Goal: Ask a question

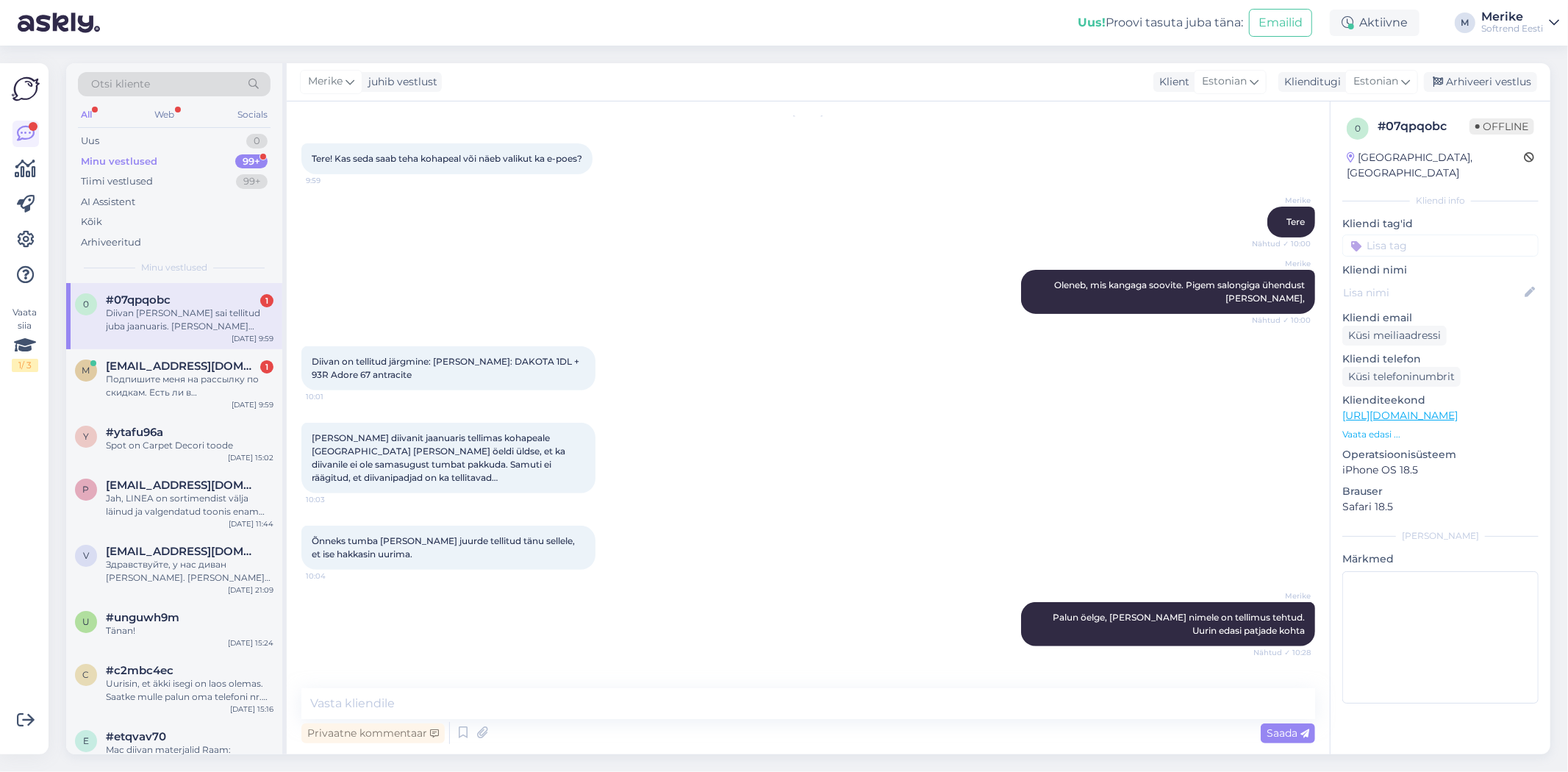
scroll to position [464, 0]
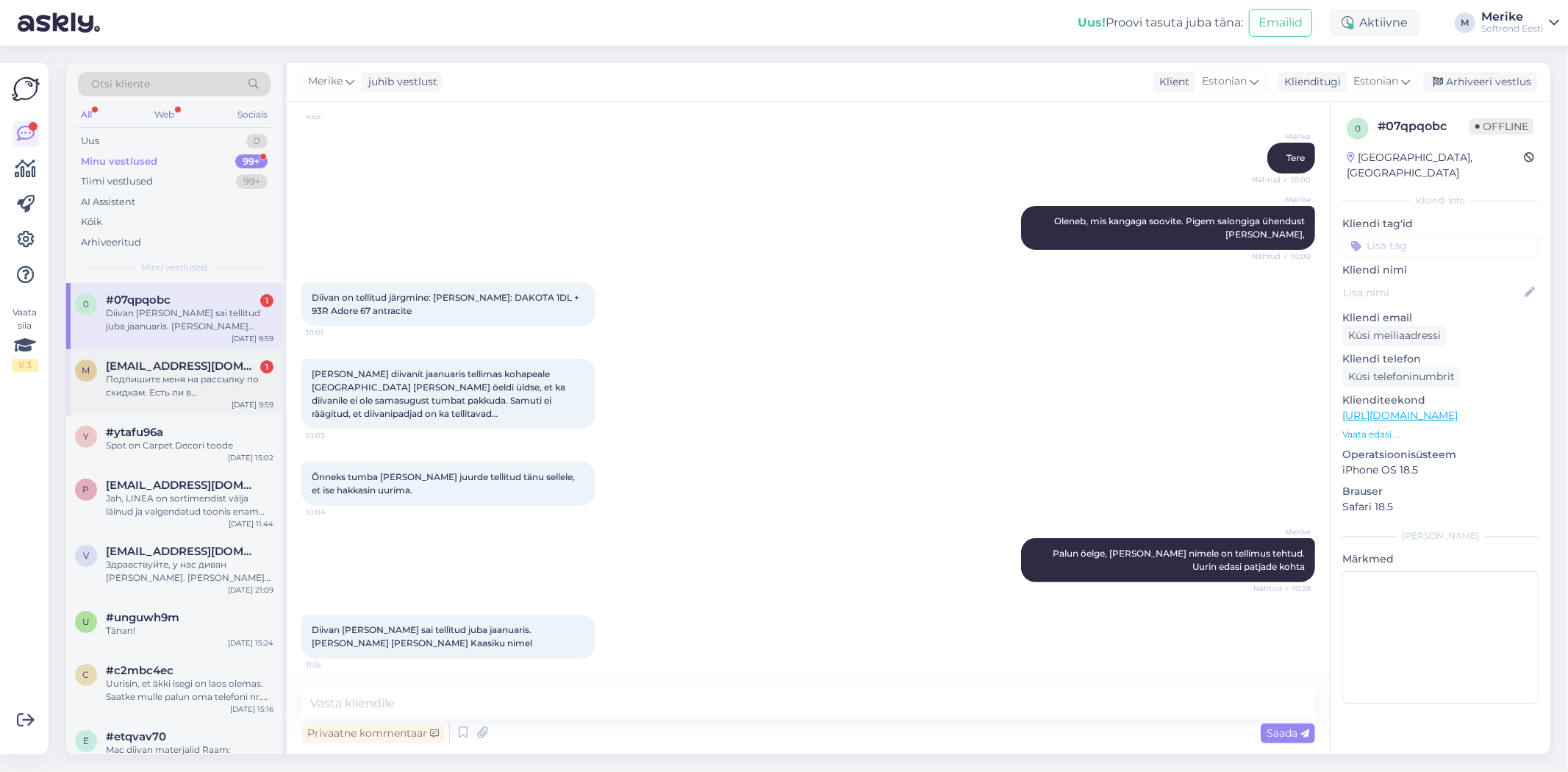
click at [174, 373] on div "Подпишите меня на рассылку по скидкам. Есть ли в [GEOGRAPHIC_DATA] магазин, где…" at bounding box center [190, 386] width 168 height 27
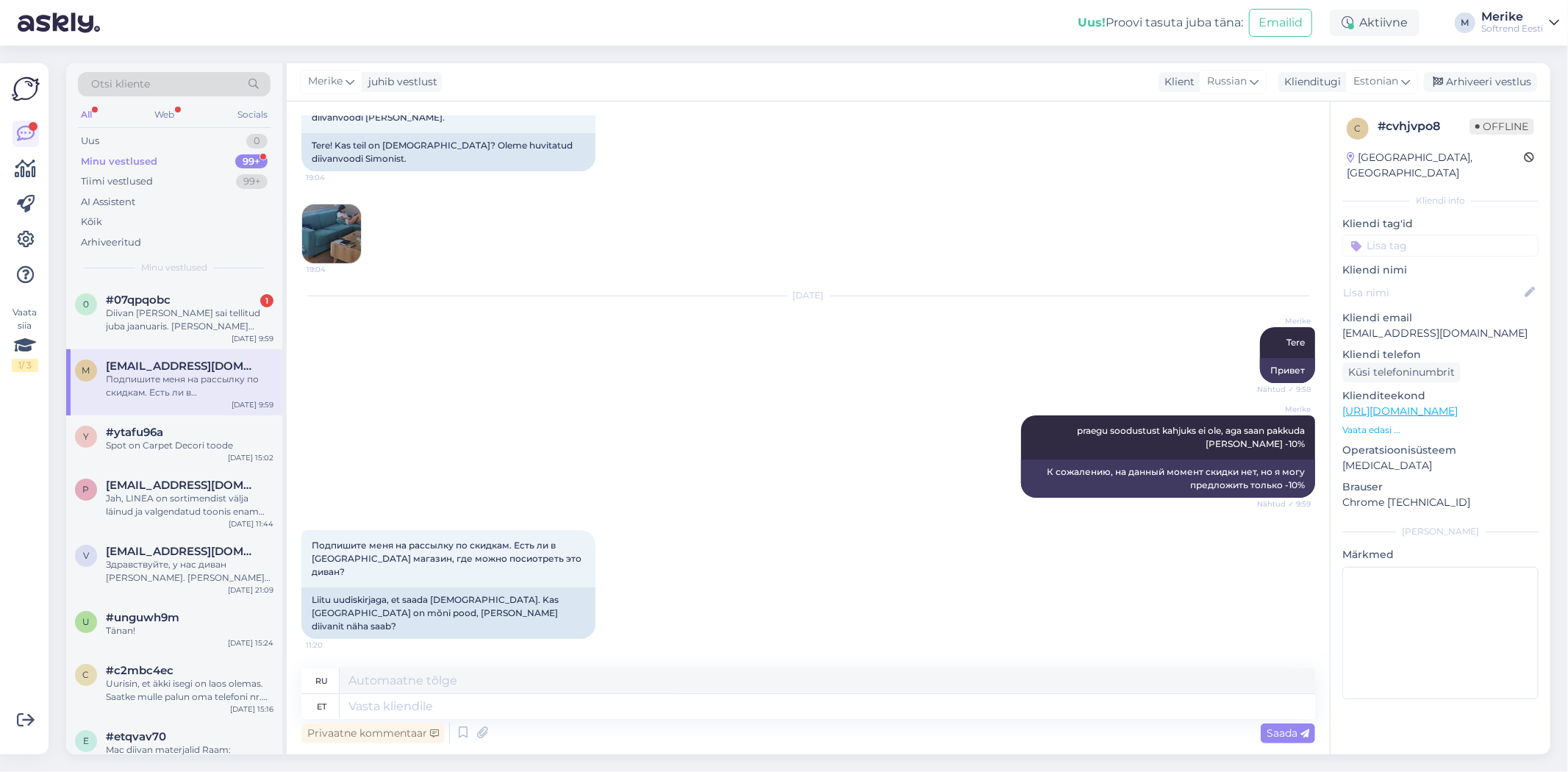
scroll to position [78, 0]
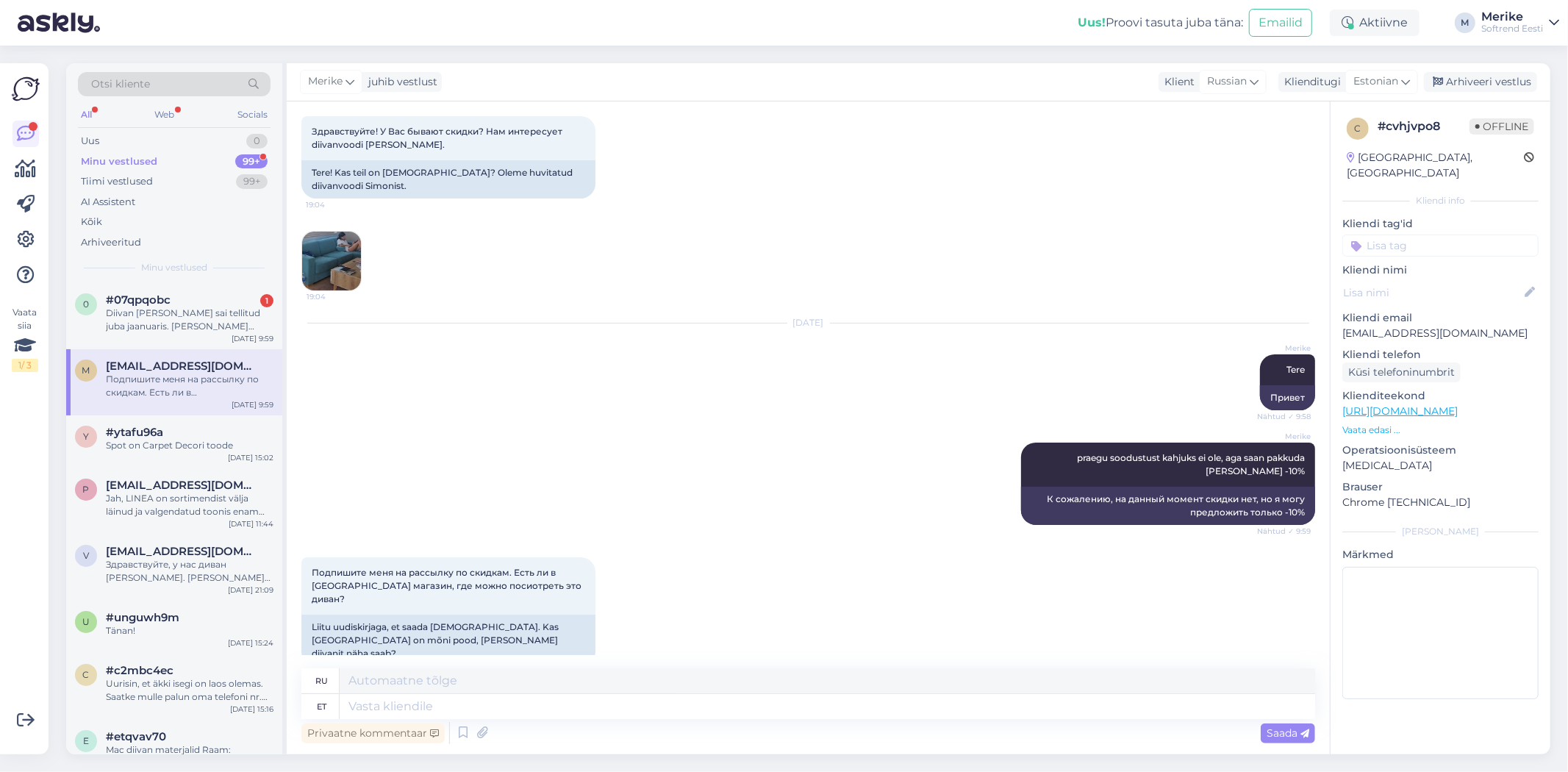
click at [347, 258] on img at bounding box center [331, 261] width 59 height 59
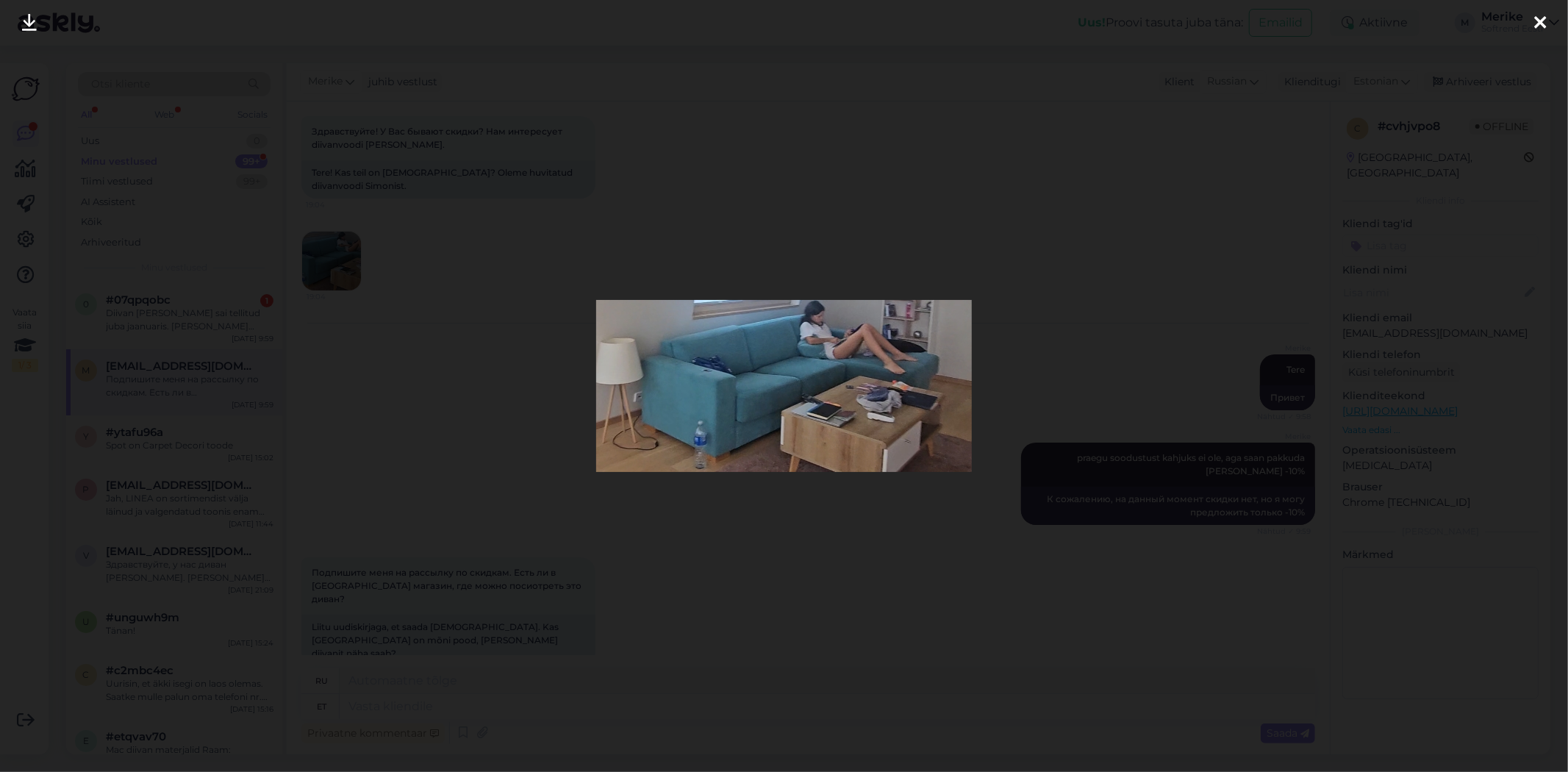
click at [1539, 18] on icon at bounding box center [1540, 23] width 11 height 19
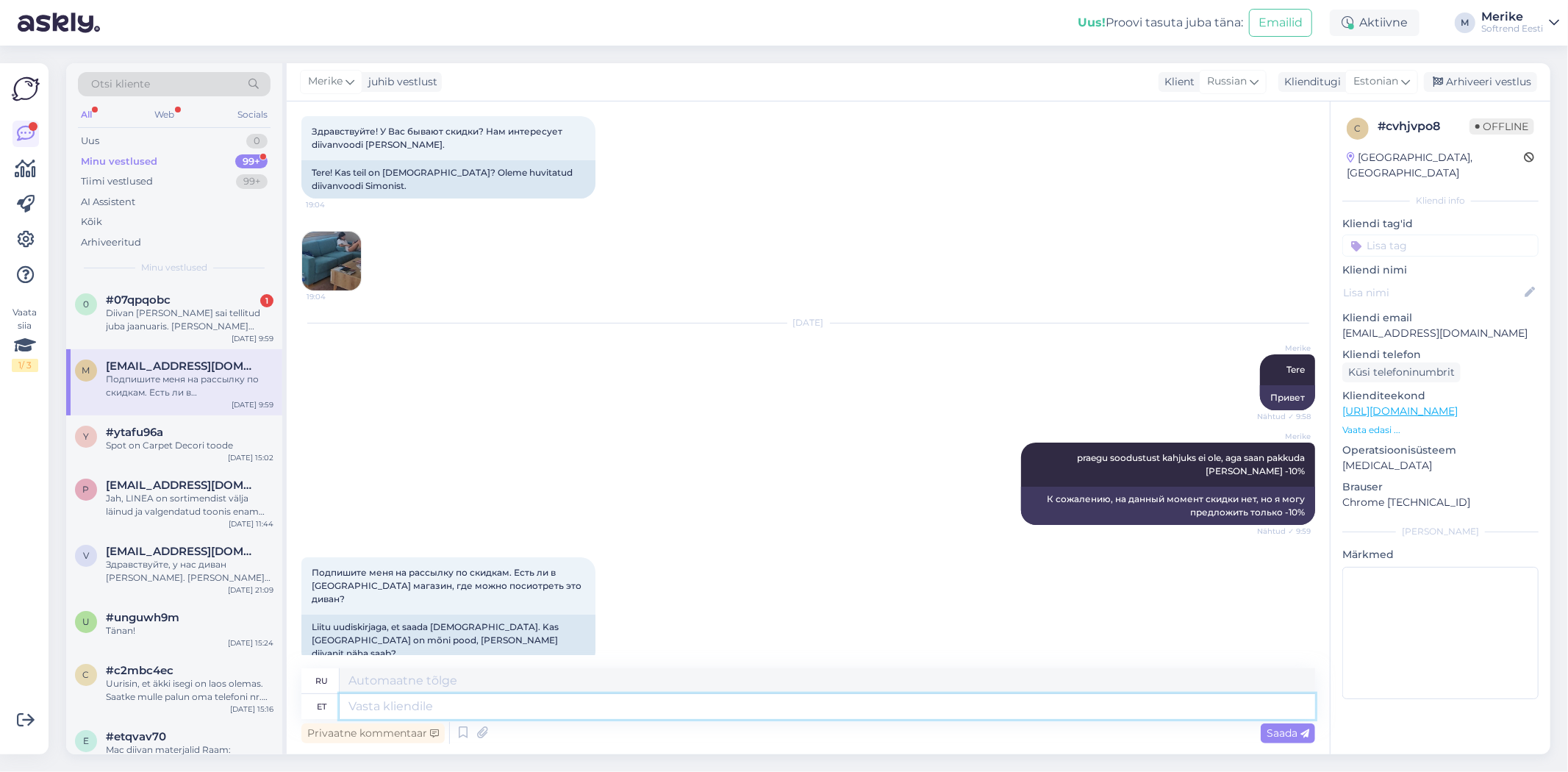
click at [366, 704] on textarea at bounding box center [827, 706] width 975 height 25
type textarea "Rocca"
type textarea "Камень"
type textarea "Rocca salongis"
type textarea "В салоне Рокка"
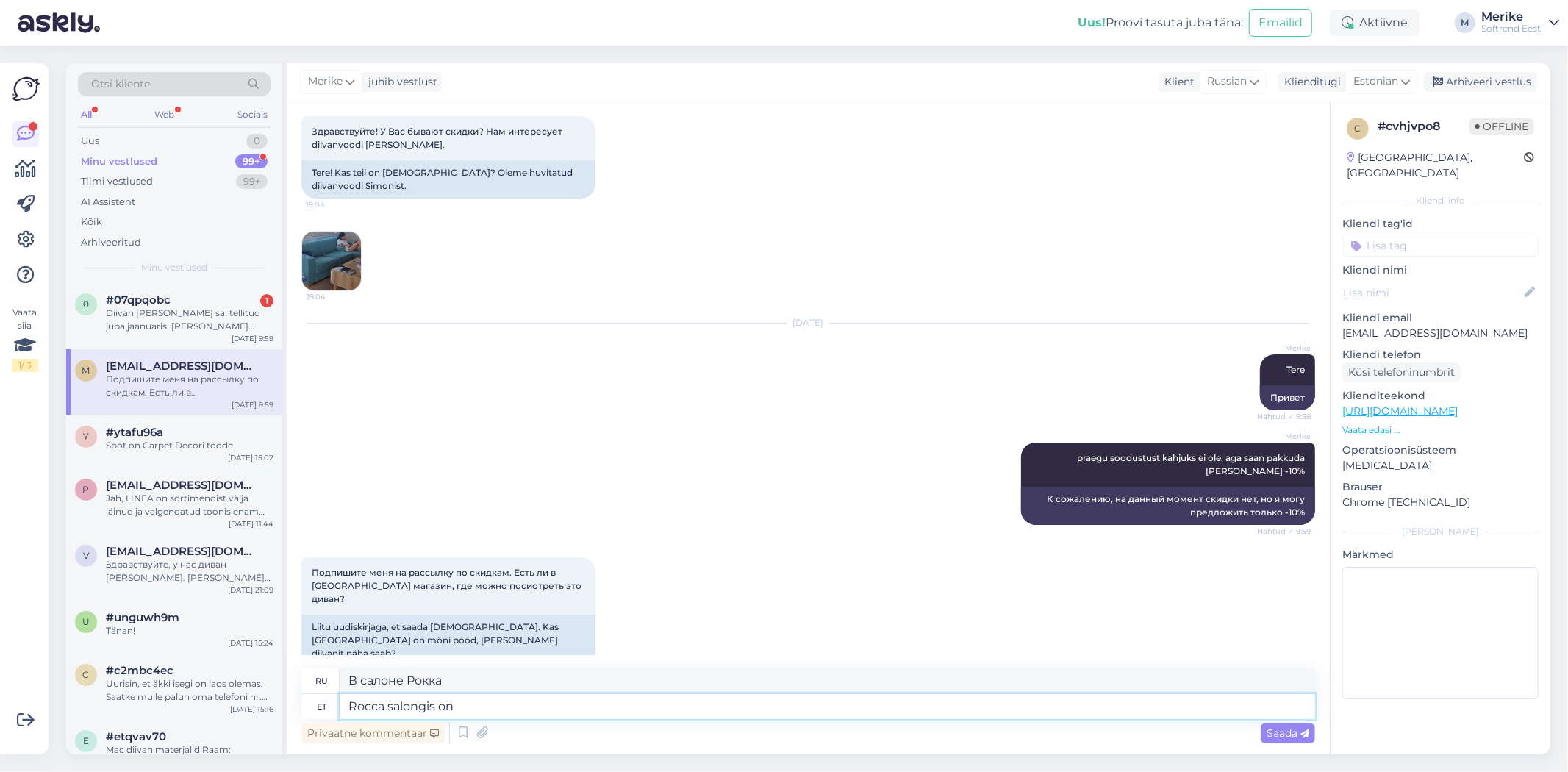
type textarea "Rocca salongis on"
type textarea "В салоне Rocca есть"
type textarea "Rocca salongis on Simon"
type textarea "Саймон в салоне Рокка."
type textarea "Rocca salongis on [PERSON_NAME]"
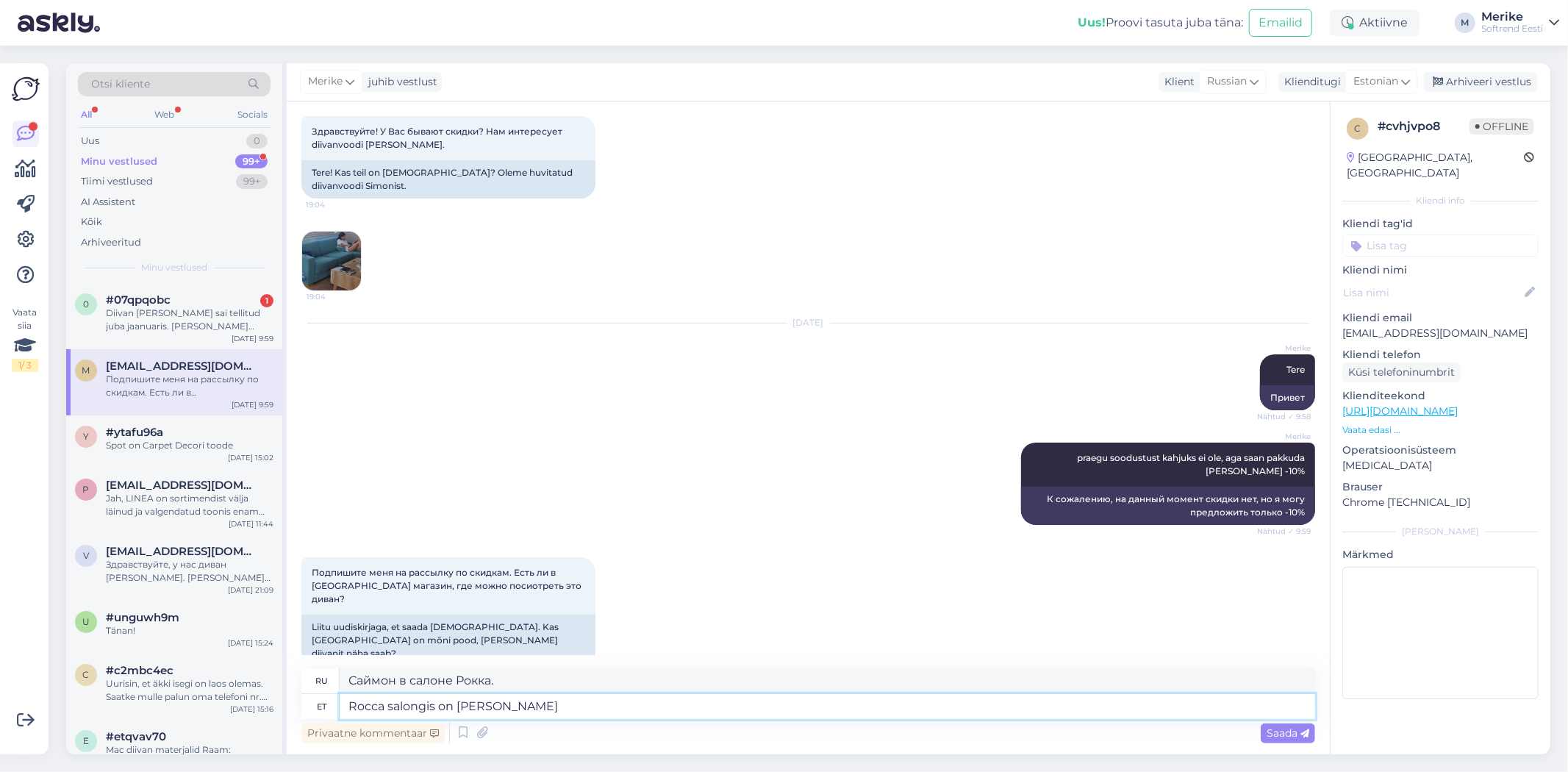
type textarea "Диван [PERSON_NAME] находится в гостиной Rocca."
type textarea "Rocca salongis on Simon diivan olemas, a"
type textarea "В гостиной Rocca есть диван [PERSON_NAME],"
type textarea "Rocca salongis on Simon diivan olemas, aga"
type textarea "В гостиной Rocca есть диван [PERSON_NAME], но"
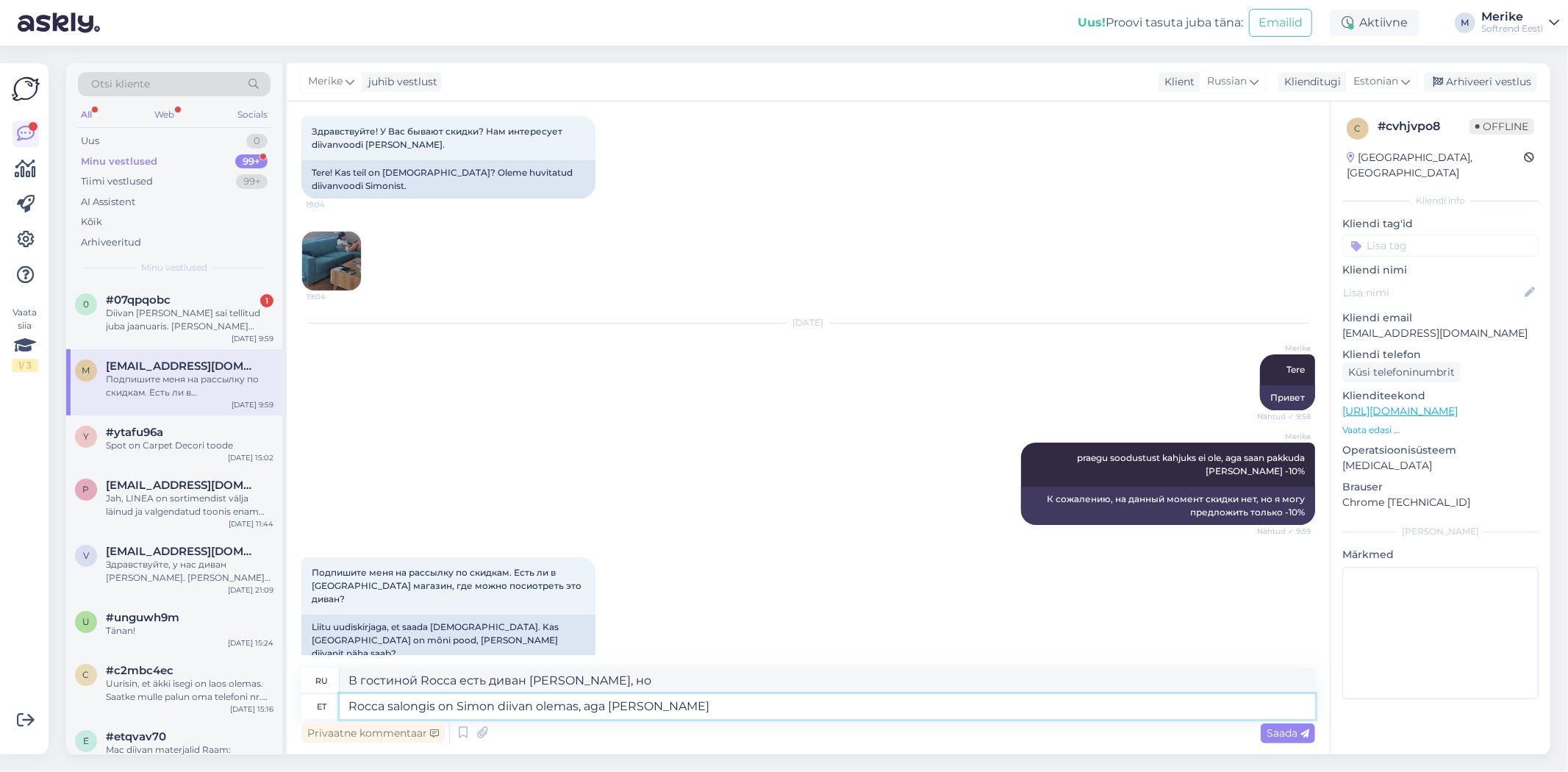
type textarea "Rocca salongis on Simon diivan olemas, aga [PERSON_NAME]"
type textarea "Диван [PERSON_NAME] доступен в гостиной Rocca, но без"
type textarea "Rocca salongis on Simon diivan olemas, aga [PERSON_NAME] lamamisosta"
type textarea "Диван [PERSON_NAME] имеется в гостиной Rocca, но без откидывающейся спинки."
type textarea "Rocca salongis on Simon diivan olemas, aga [PERSON_NAME] lamamisosta."
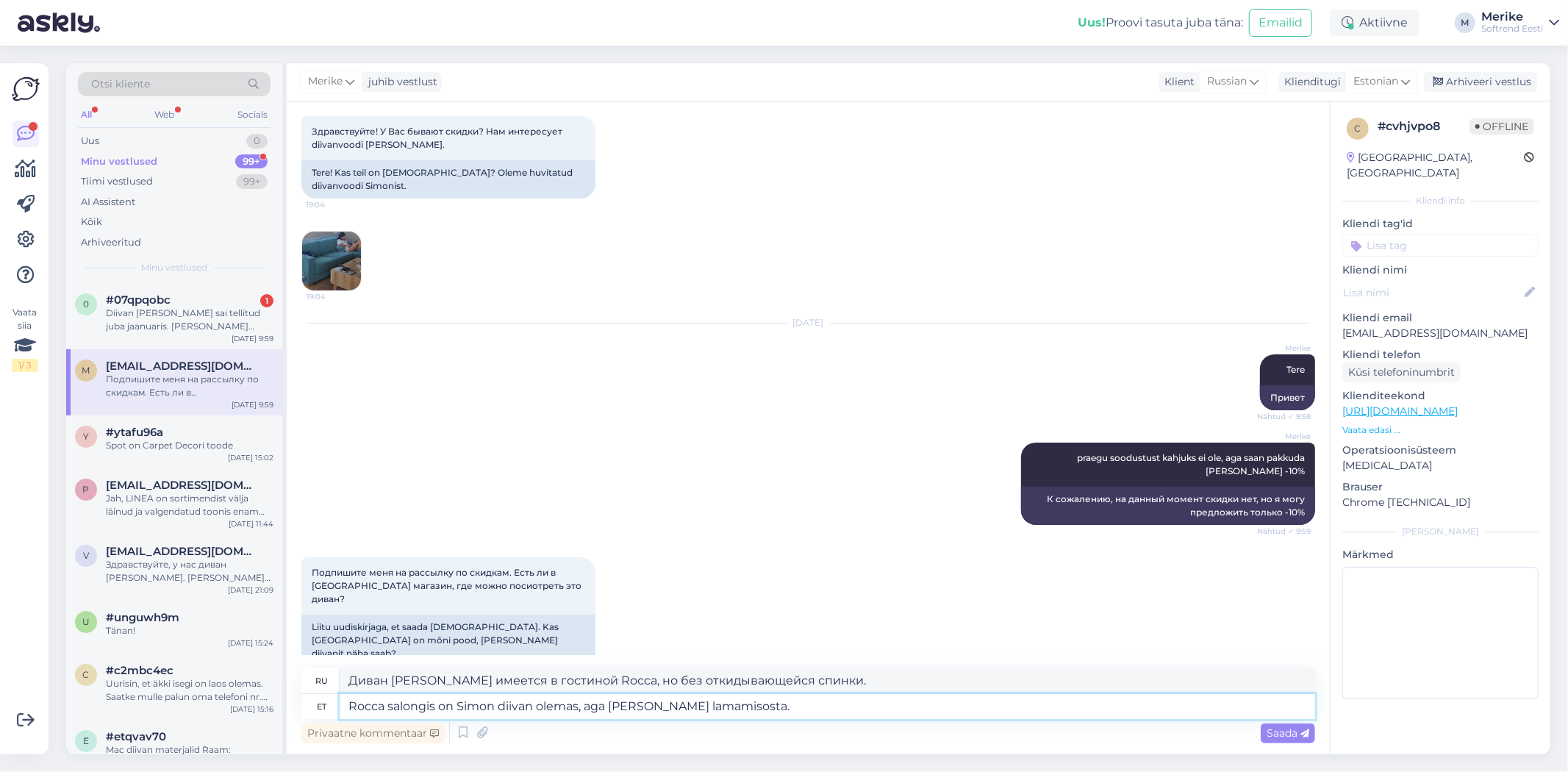
type textarea "В гостиной [PERSON_NAME] есть диван [PERSON_NAME], но без откидывающейся спинки."
type textarea "Rocca salongis on Simon diivan olemas, aga [PERSON_NAME] lamami"
type textarea "В гостиной Rocca есть диван [PERSON_NAME], но без кресла."
type textarea "Rocca salongis on Simon diivan olemas, aga [PERSON_NAME] lamamisosata."
type textarea "В гостиной Rocca есть диван [PERSON_NAME], но без откидывающейся части."
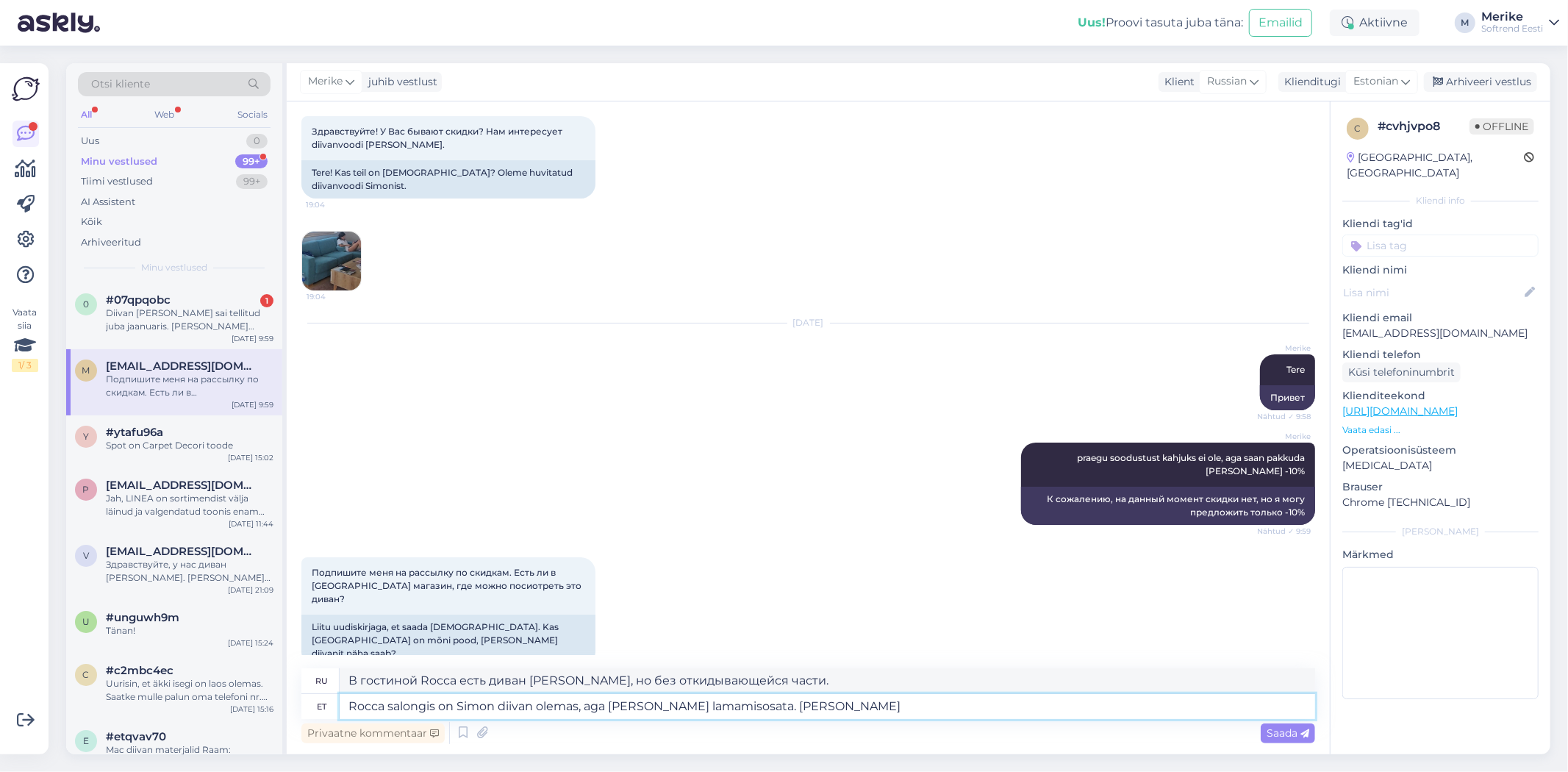
type textarea "Rocca salongis on Simon diivan olemas, aga [PERSON_NAME] lamamisosata. [PERSON_…"
type textarea "Диван [PERSON_NAME] доступен в гостиной Rocca, но без откидывающейся части. Если"
type textarea "Rocca salongis on Simon diivan olemas, aga [PERSON_NAME] lamamisosata. Kui salo…"
type textarea "Диван [PERSON_NAME] доступен в гостиной Rocca, но без откидывающейся части. Есл…"
type textarea "Rocca salongis on Simon diivan olemas, aga [PERSON_NAME] lamamisosata. Kui salo…"
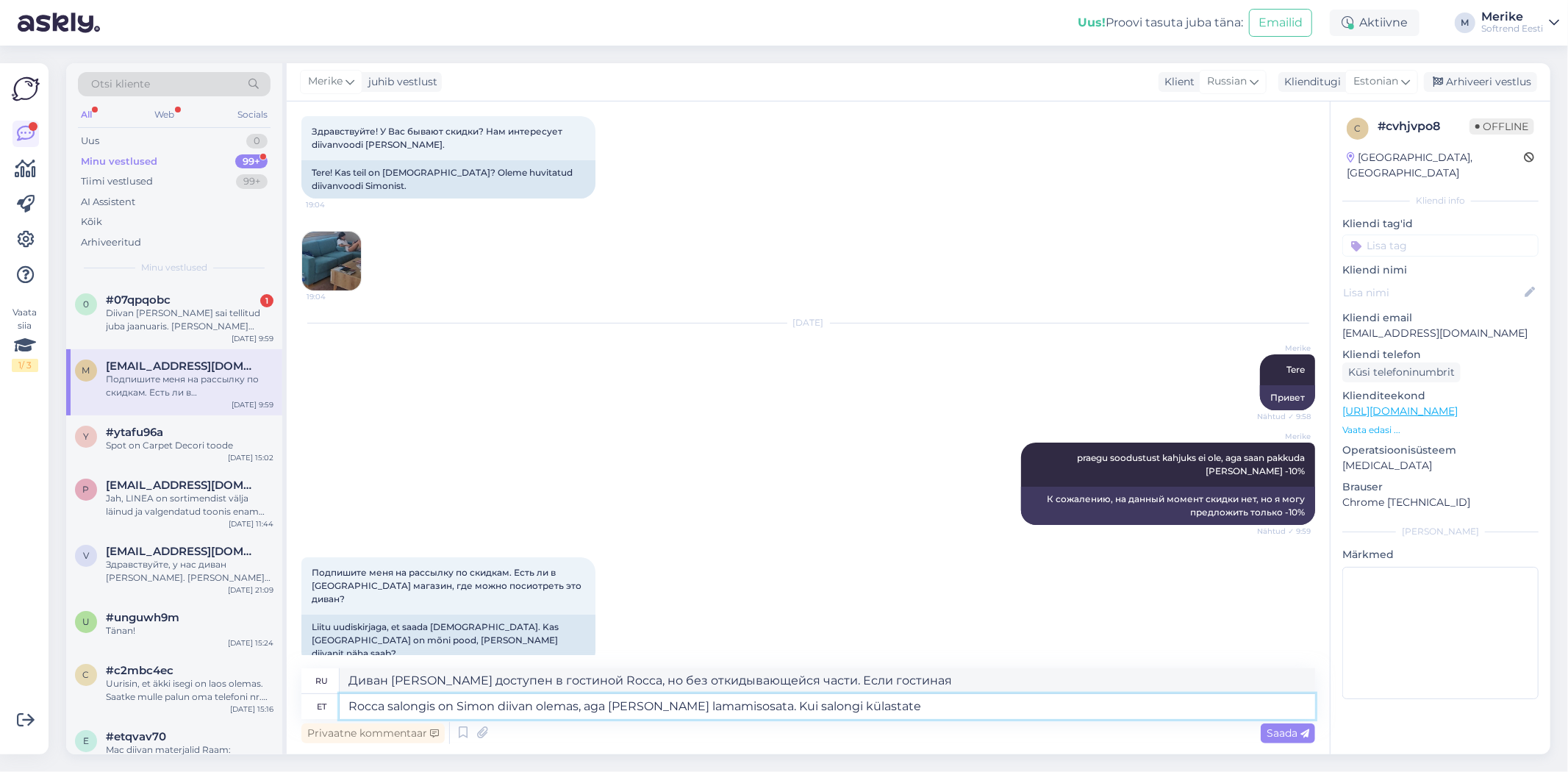
type textarea "Диван Simon доступен в салоне Rocca, но без откидывающейся части. Если вы посет…"
type textarea "Rocca salongis on Simon diivan olemas, aga [PERSON_NAME] lamamisosata. Kui salo…"
type textarea "Диван Simon доступен в салоне Rocca, но без откидывающейся части. Если вы посет…"
type textarea "Rocca salongis on Simon diivan olemas, aga [PERSON_NAME] lamamisosata. Kui salo…"
type textarea "Диван Simon доступен в салоне Rocca, но без откидывающейся части. При посещении…"
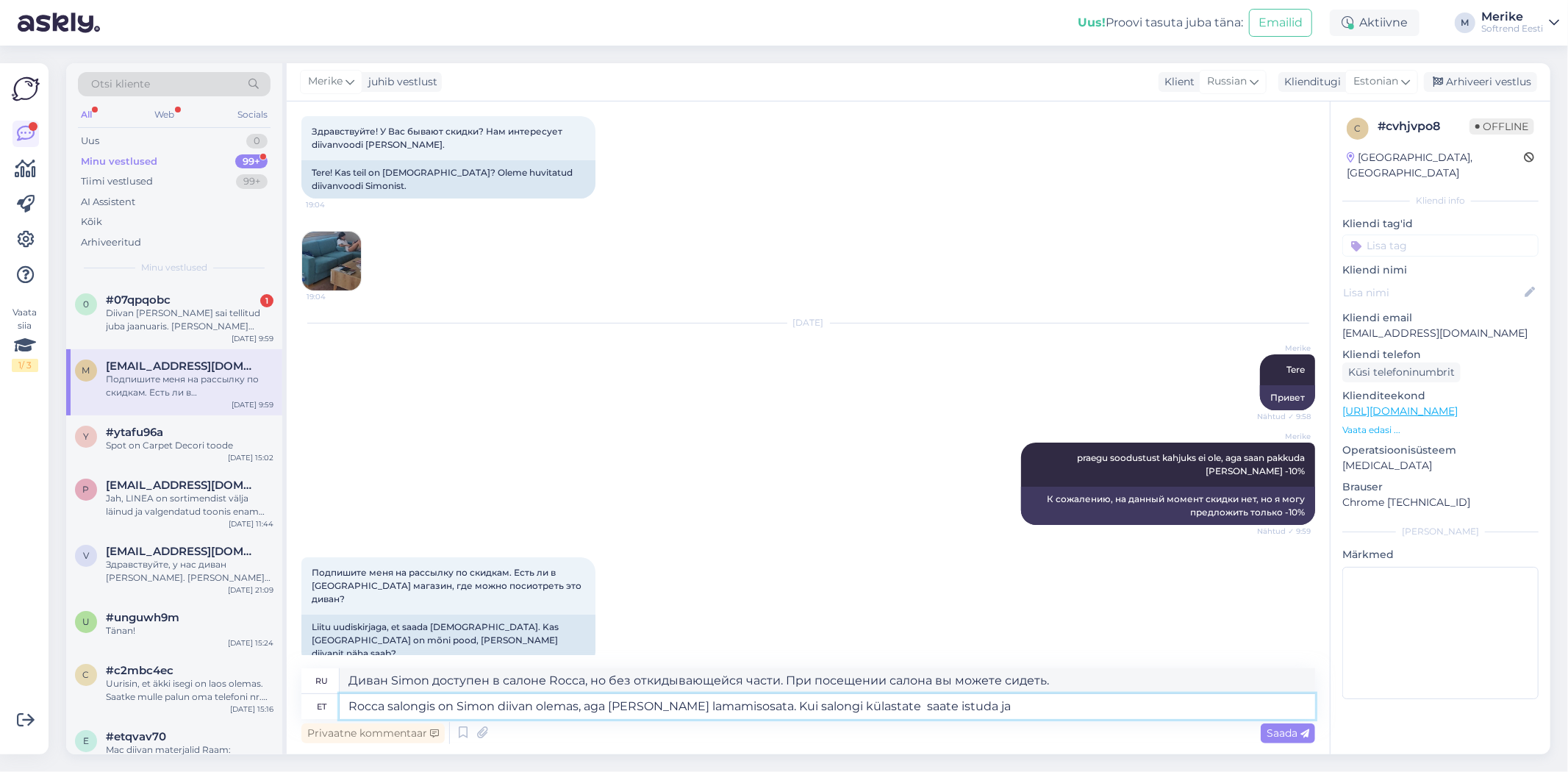
type textarea "Rocca salongis on Simon diivan olemas, aga [PERSON_NAME] lamamisosata. Kui salo…"
type textarea "Диван [PERSON_NAME] доступен в гостиной Rocca, но без откидывающейся части. В г…"
type textarea "Rocca salongis on Simon diivan olemas, aga [PERSON_NAME] lamamisosata. Kui salo…"
type textarea "Диван Simon можно приобрести в салоне Rocca, но без откидывающейся части. Придя…"
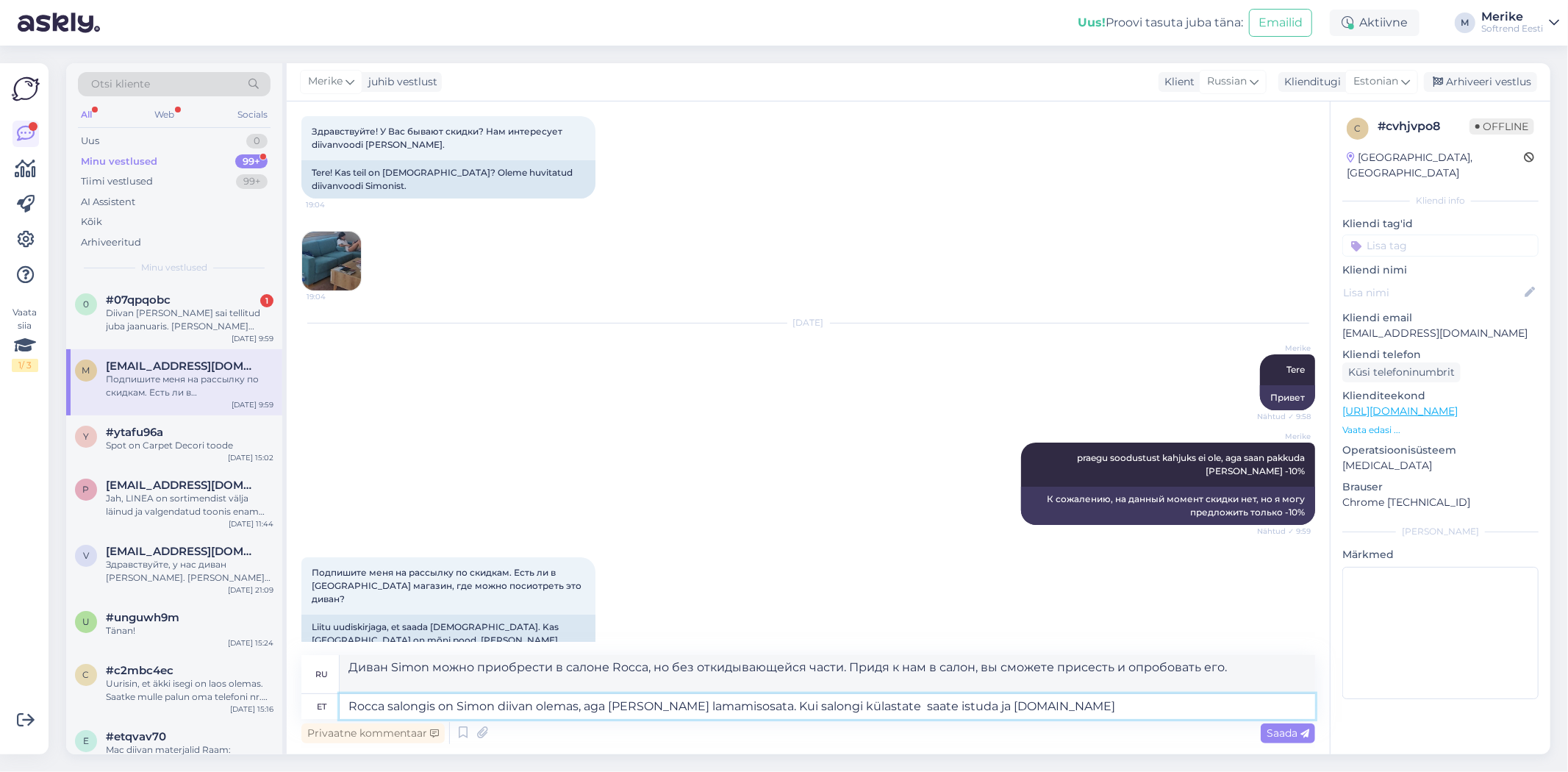
type textarea "Rocca salongis on Simon diivan olemas, aga [PERSON_NAME] lamamisosata. Kui salo…"
type textarea "Диван Simon можно приобрести в салоне Rocca, но без откидывающейся части. Придя…"
type textarea "Rocca salongis on Simon diivan olemas, aga [PERSON_NAME] lamamisosata. Kui salo…"
type textarea "Диван Simon можно приобрести в салоне Rocca, но без откидывающейся части. Придя…"
click at [1294, 732] on span "Saada" at bounding box center [1288, 733] width 42 height 13
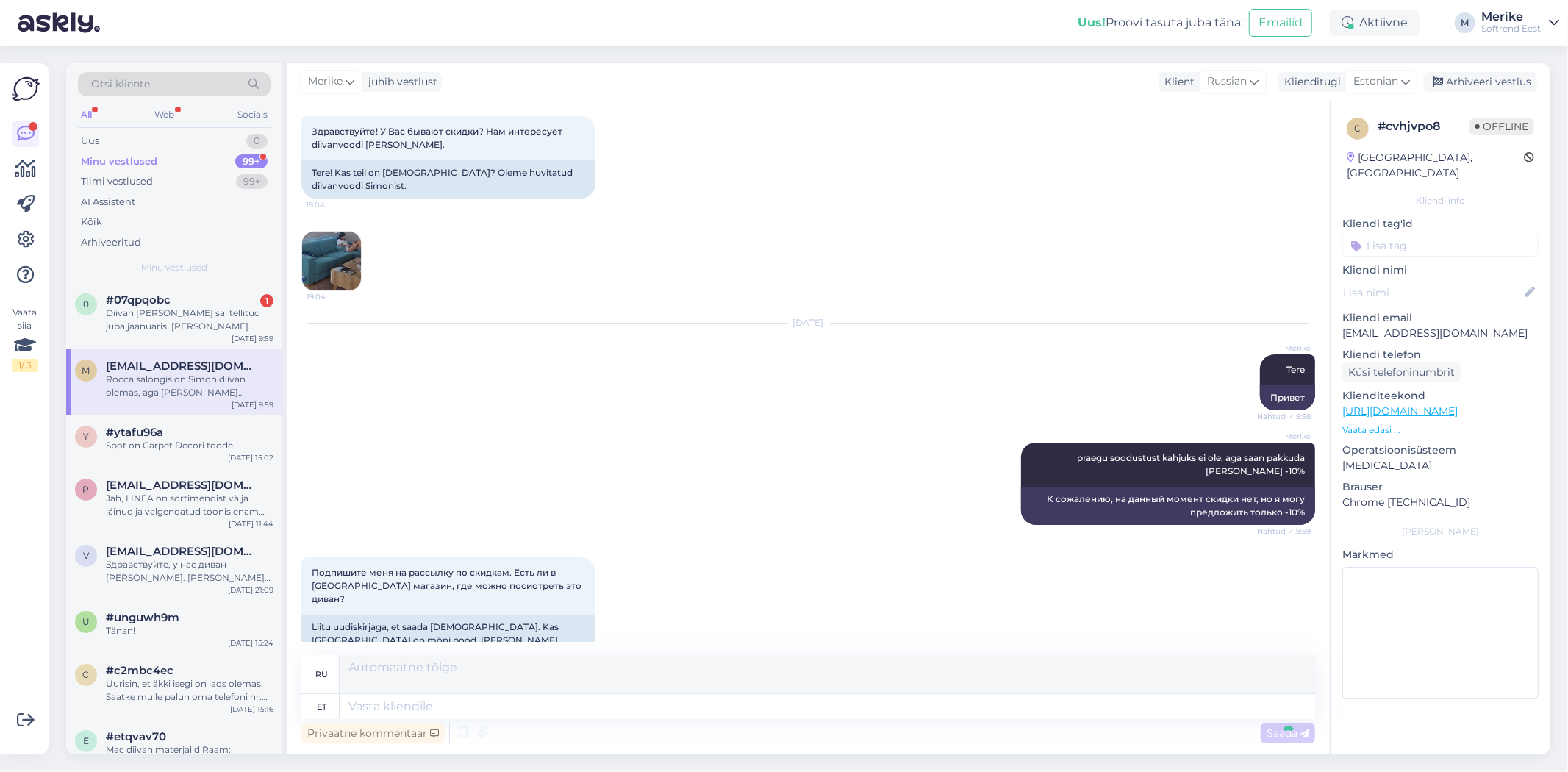
scroll to position [206, 0]
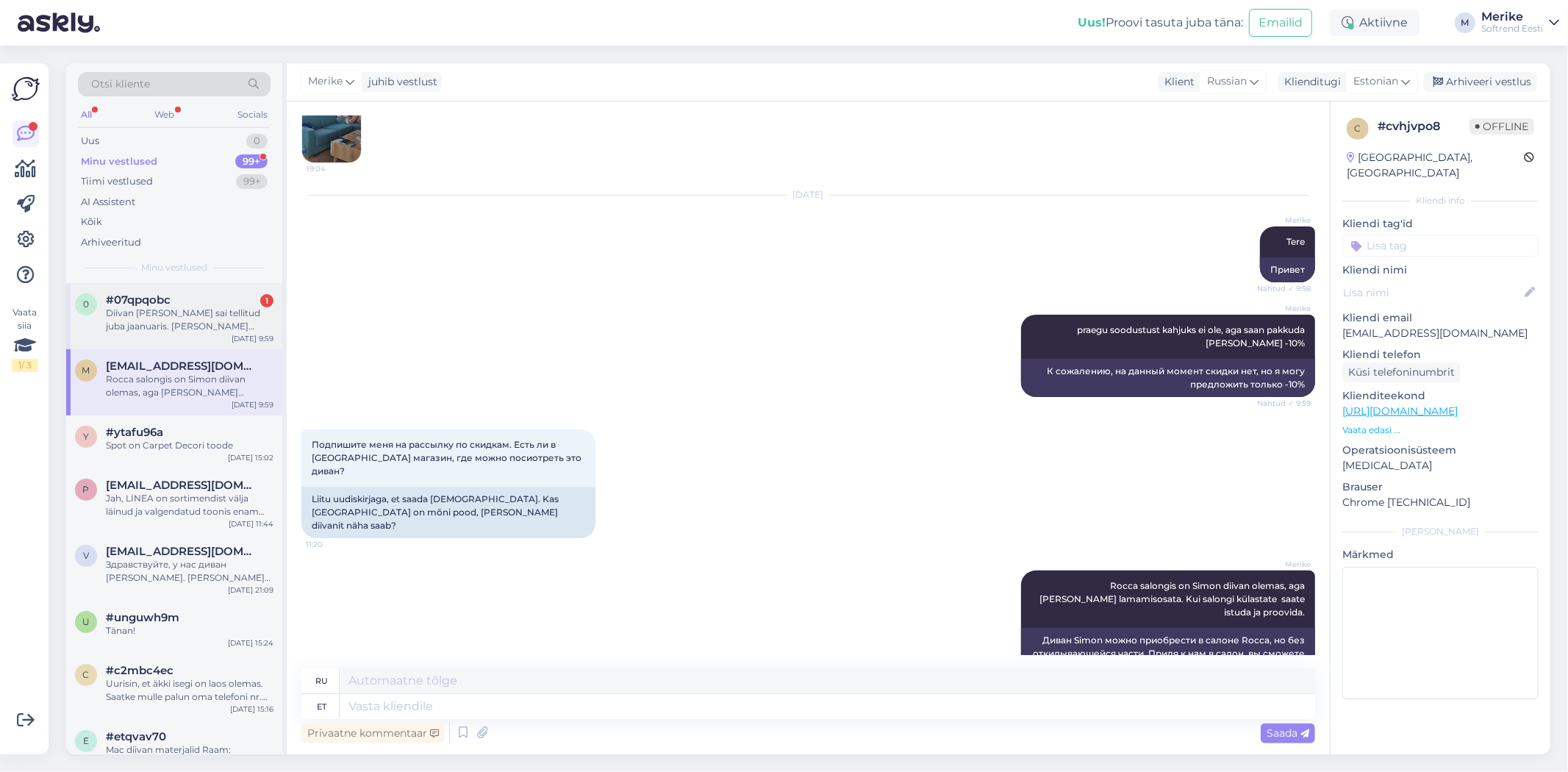
click at [191, 317] on div "Diivan [PERSON_NAME] sai tellitud juba jaanuaris. [PERSON_NAME] [PERSON_NAME] K…" at bounding box center [190, 319] width 168 height 27
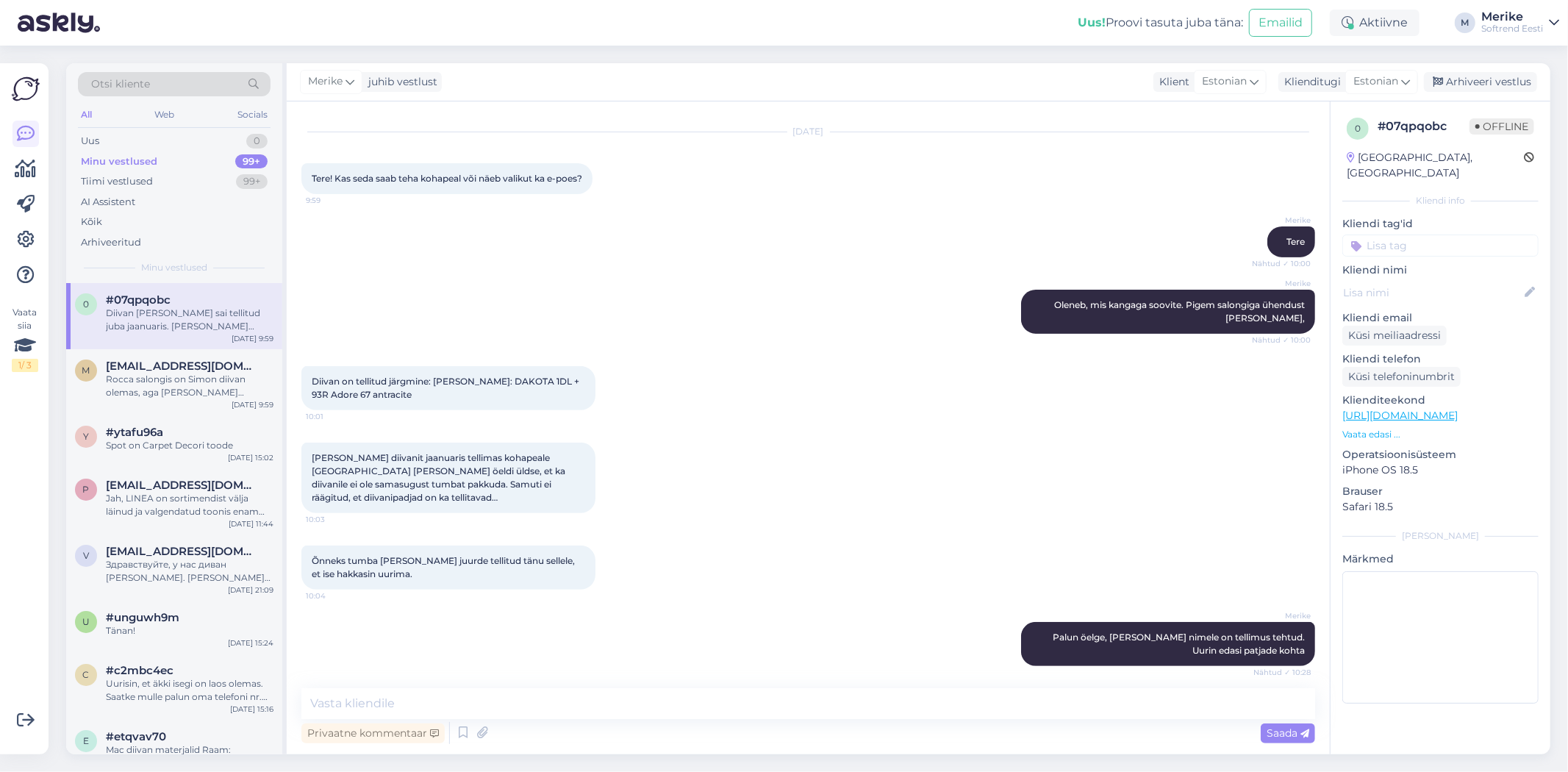
scroll to position [464, 0]
